Goal: Task Accomplishment & Management: Manage account settings

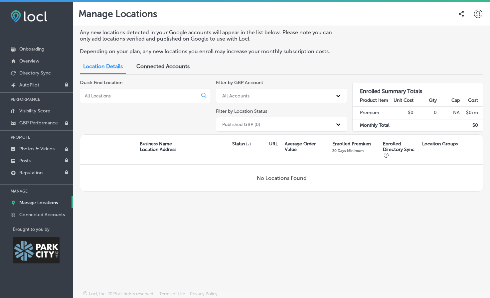
click at [151, 71] on div "Connected Accounts" at bounding box center [162, 67] width 63 height 14
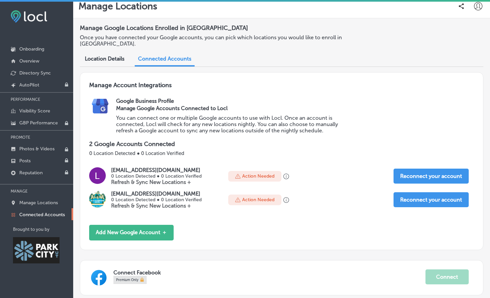
scroll to position [7, 0]
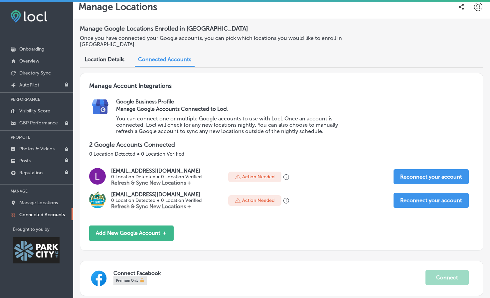
click at [188, 205] on p "Refresh & Sync New Locations +" at bounding box center [156, 206] width 90 height 6
click at [190, 206] on p "Refresh & Sync New Locations +" at bounding box center [156, 206] width 90 height 6
click at [429, 205] on button "Reconnect your account" at bounding box center [430, 200] width 75 height 15
